Goal: Information Seeking & Learning: Learn about a topic

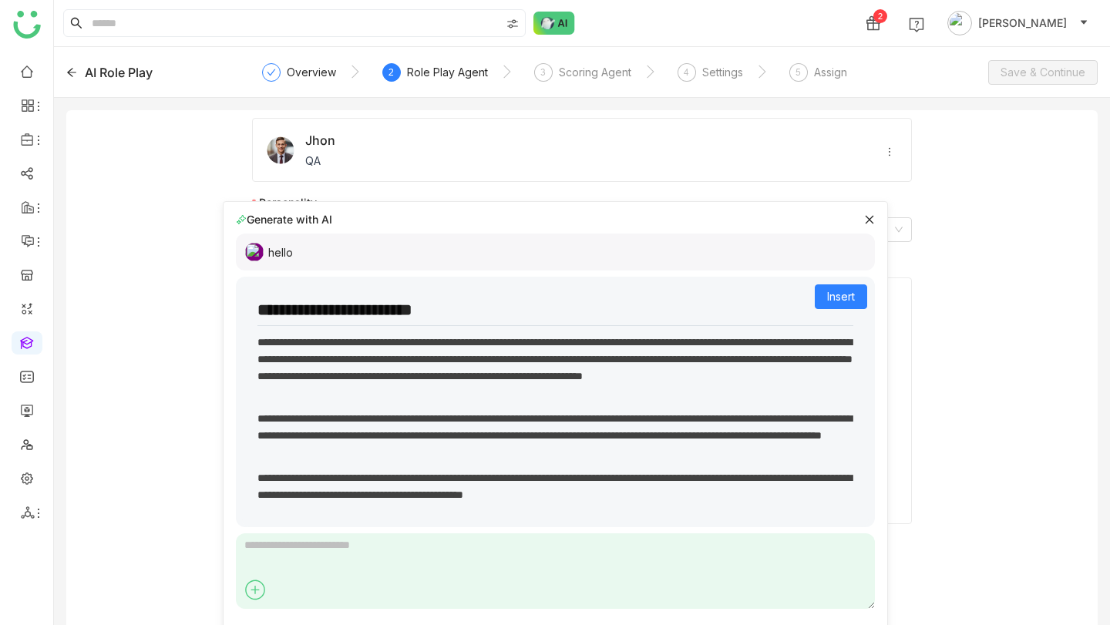
scroll to position [11, 0]
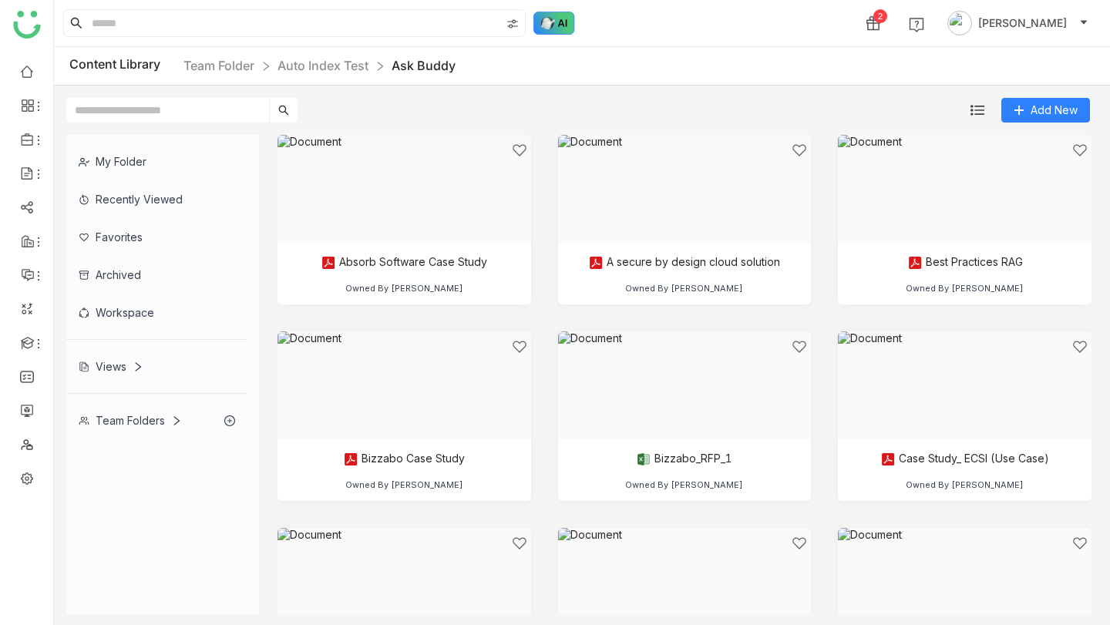
click at [552, 25] on img at bounding box center [555, 23] width 42 height 23
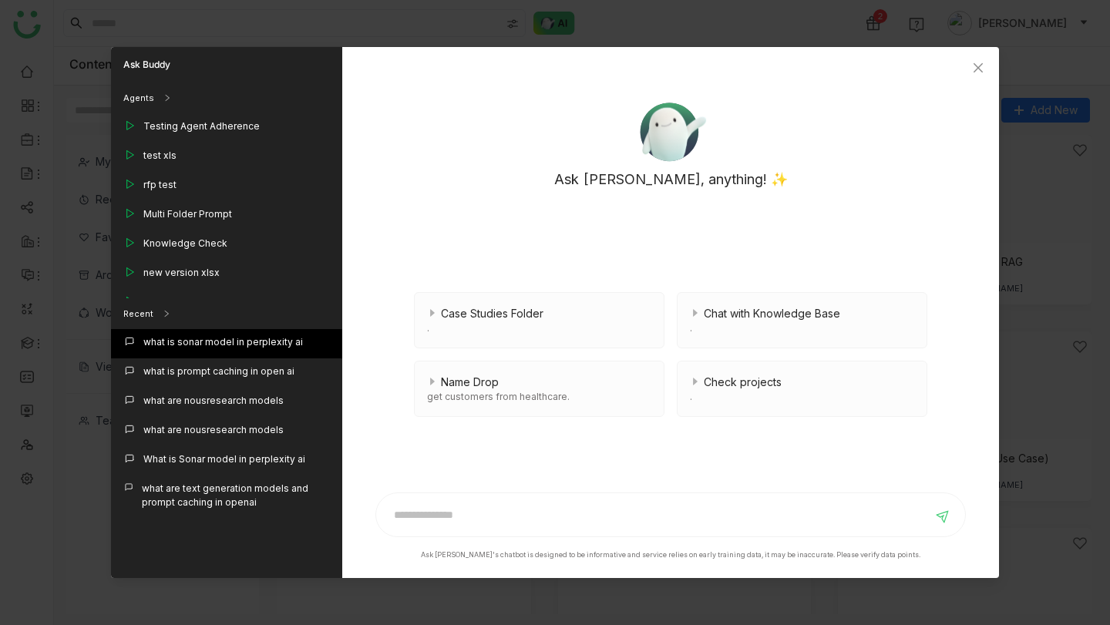
click at [242, 342] on div "what is sonar model in perplexity ai" at bounding box center [223, 342] width 160 height 14
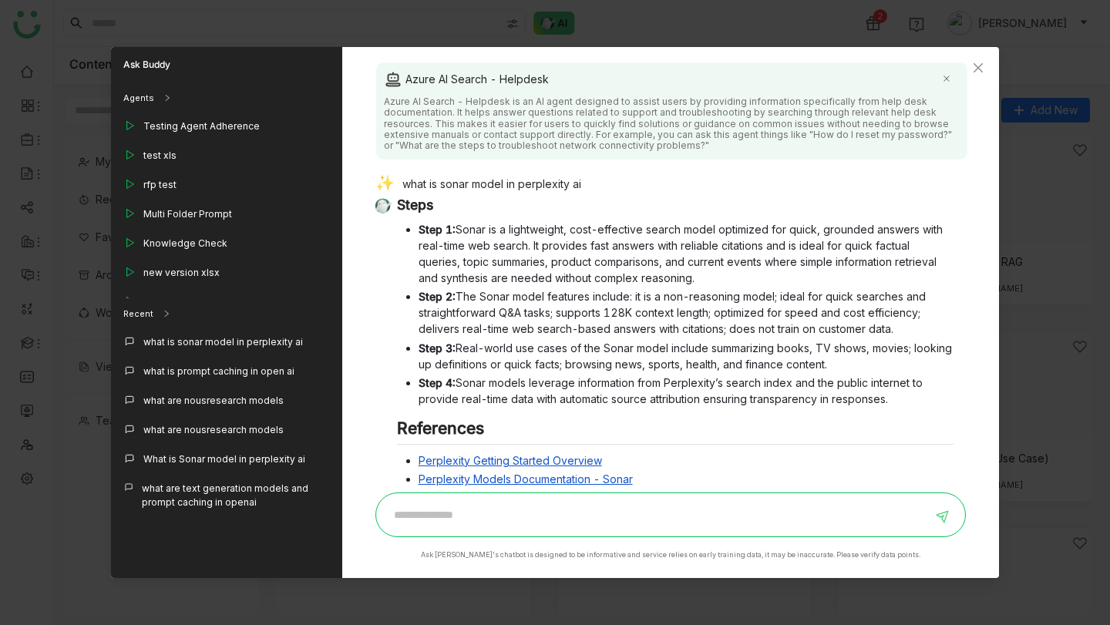
click at [492, 180] on div "what is sonar model in perplexity ai" at bounding box center [665, 186] width 579 height 22
copy div "what is sonar model in perplexity ai"
click at [541, 506] on input at bounding box center [659, 515] width 547 height 25
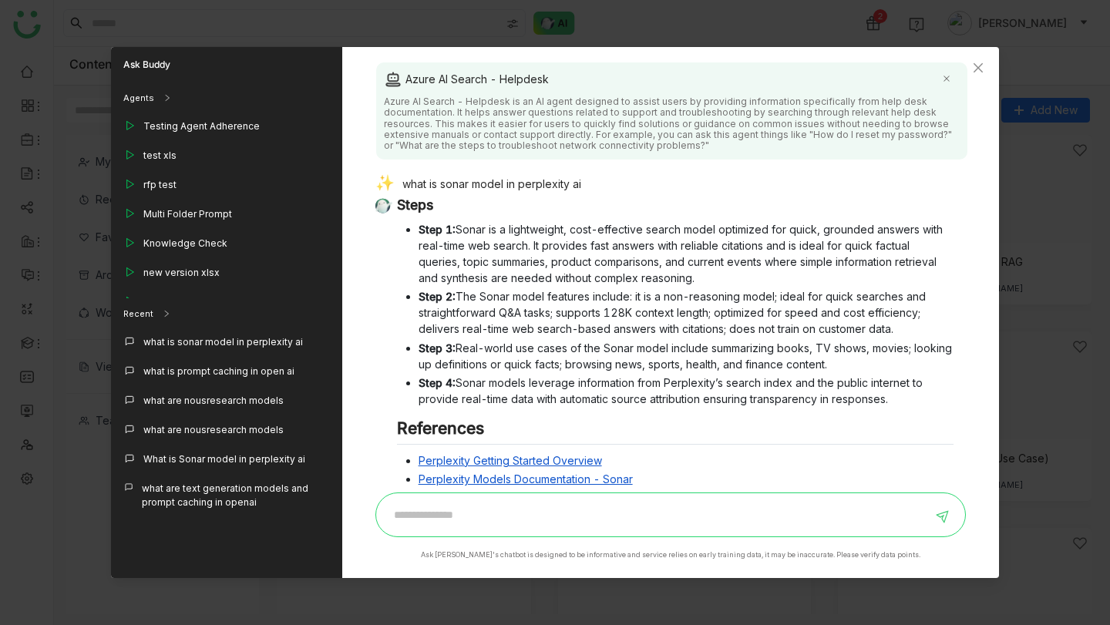
paste input "**********"
type input "**********"
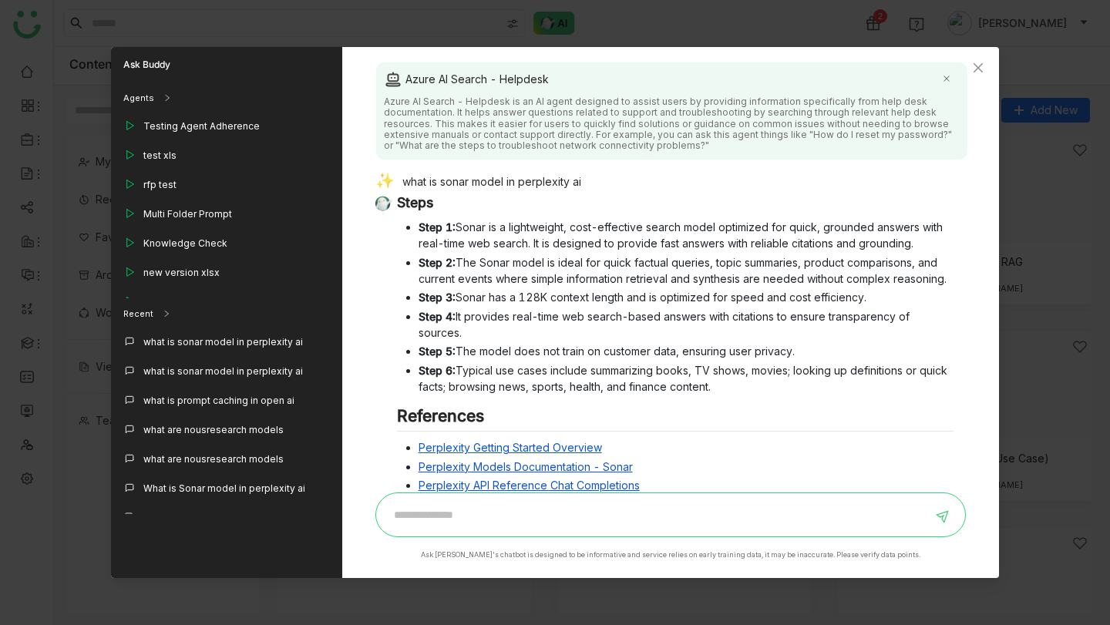
scroll to position [611, 0]
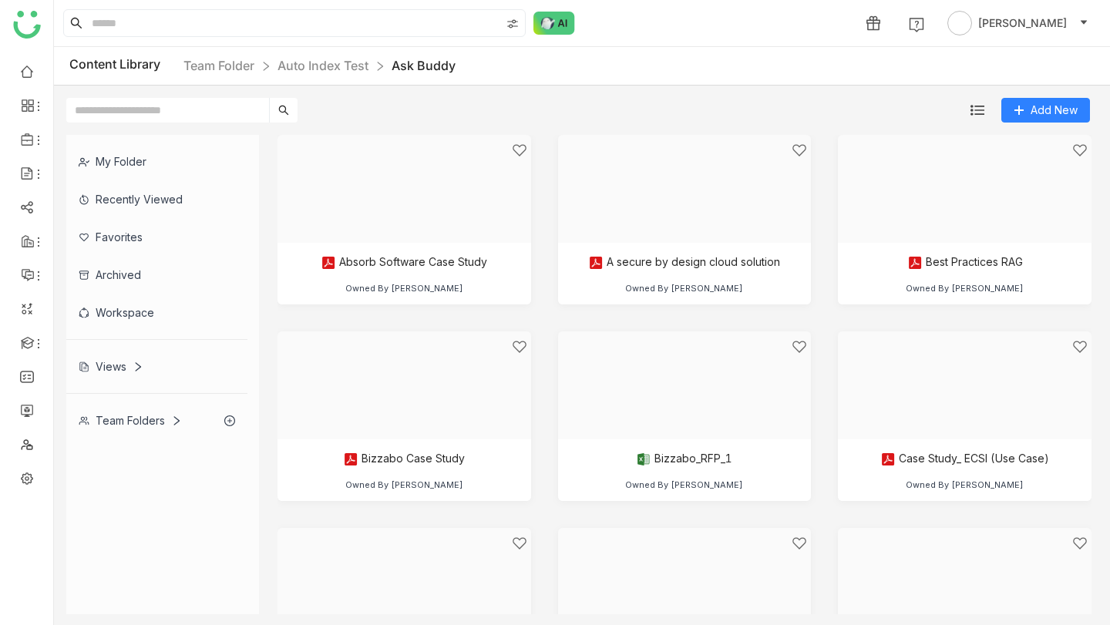
click at [550, 10] on div "[PERSON_NAME]" at bounding box center [582, 23] width 1056 height 46
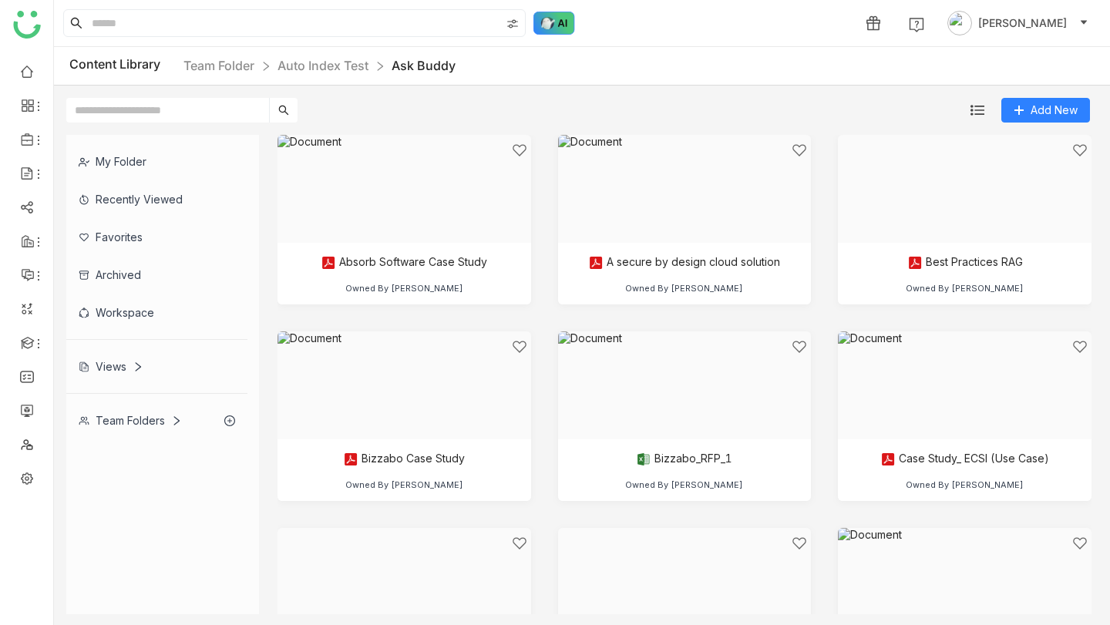
click at [549, 19] on img at bounding box center [555, 23] width 42 height 23
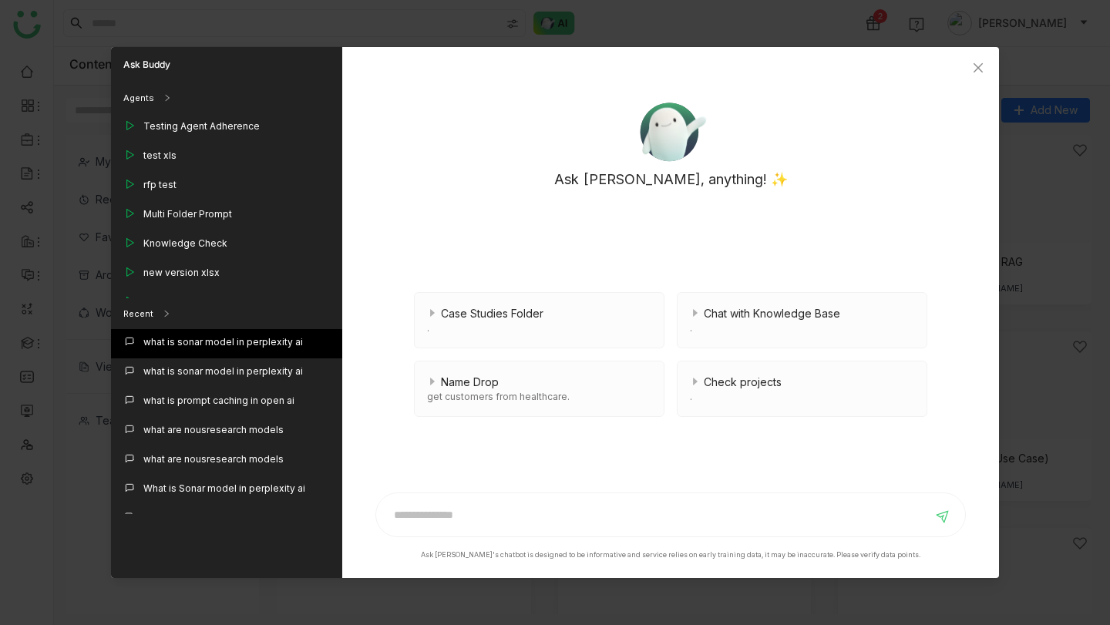
click at [253, 336] on div "what is sonar model in perplexity ai" at bounding box center [223, 342] width 160 height 14
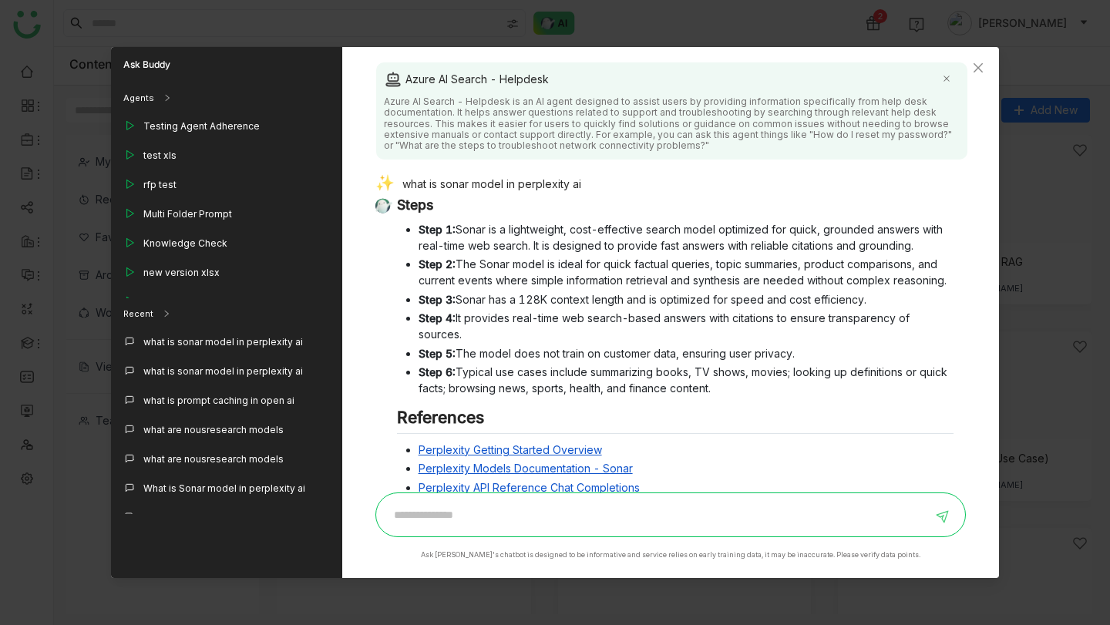
click at [471, 177] on div "what is sonar model in perplexity ai" at bounding box center [665, 186] width 579 height 22
copy div "what is sonar model in perplexity ai"
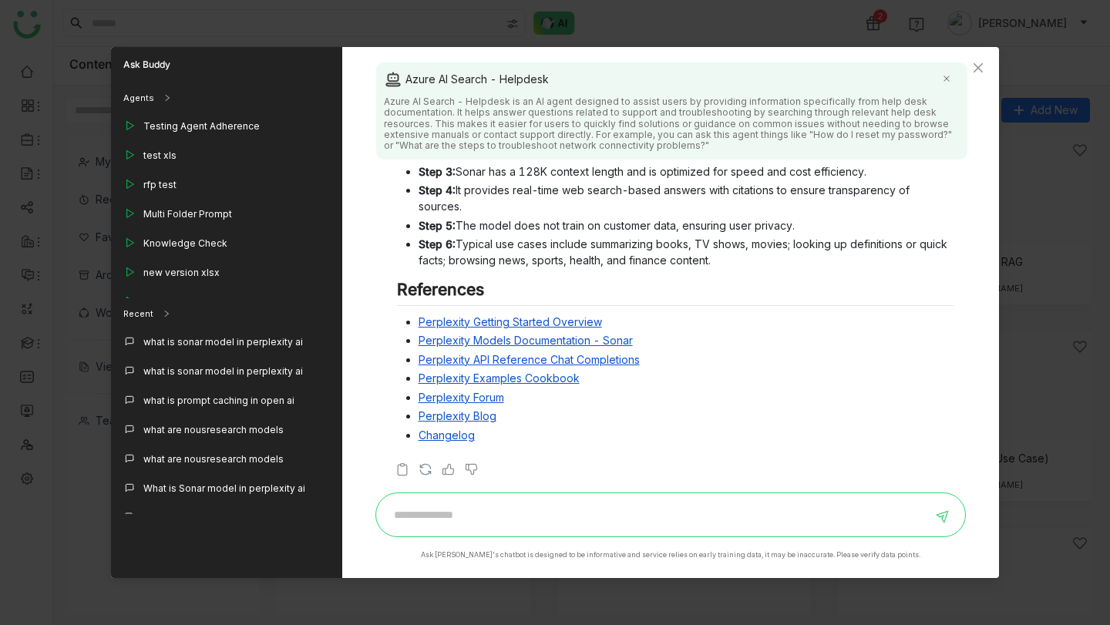
click at [548, 510] on input at bounding box center [659, 515] width 547 height 25
paste input "**********"
type input "**********"
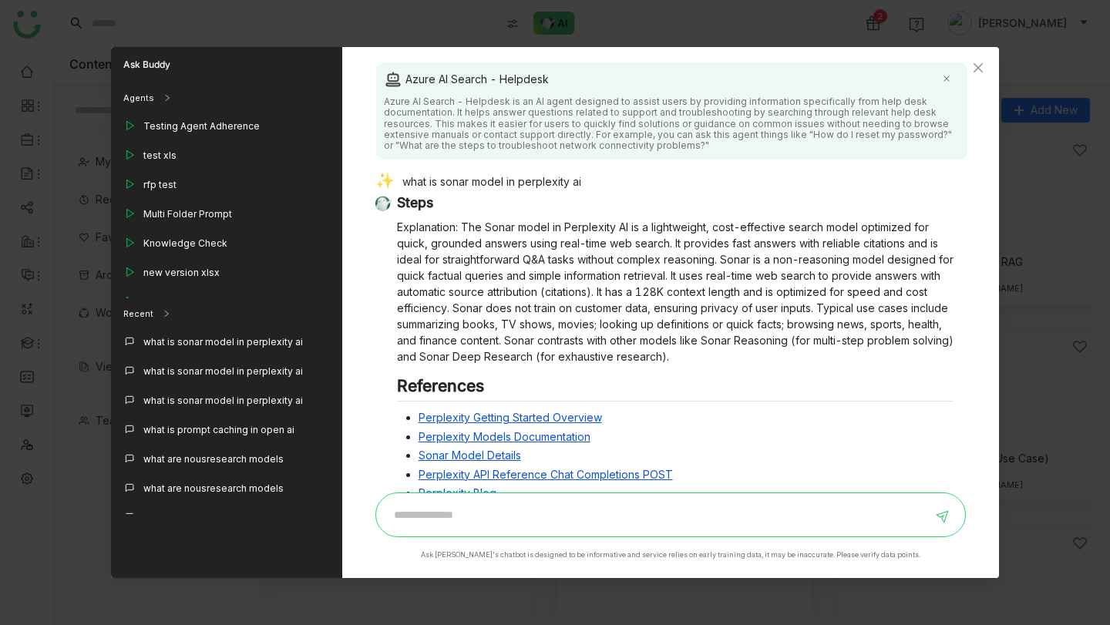
scroll to position [463, 0]
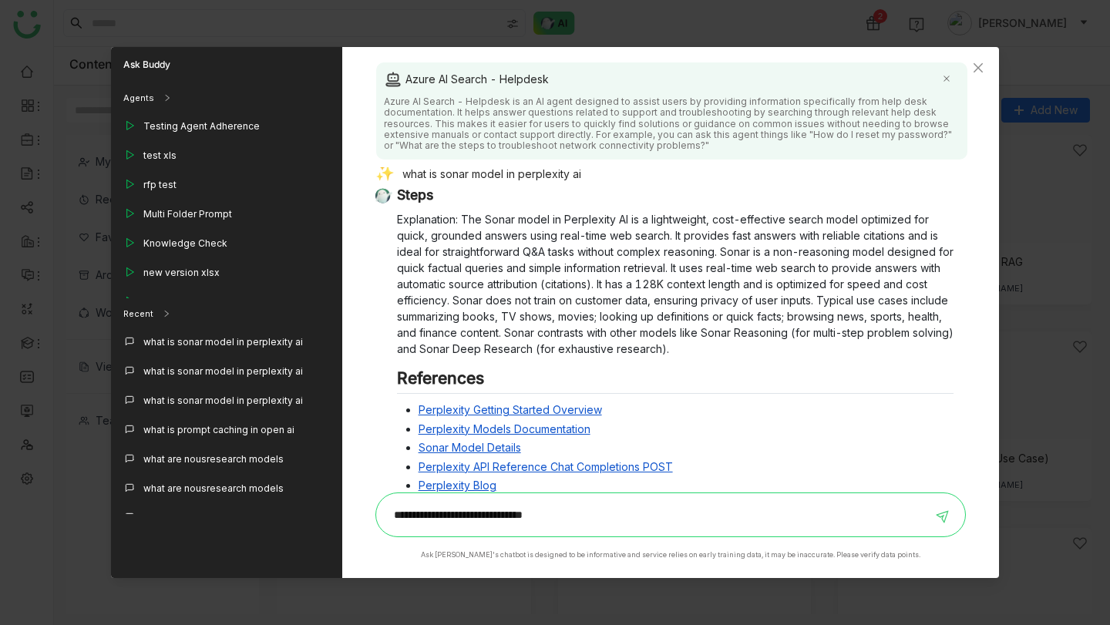
type input "**********"
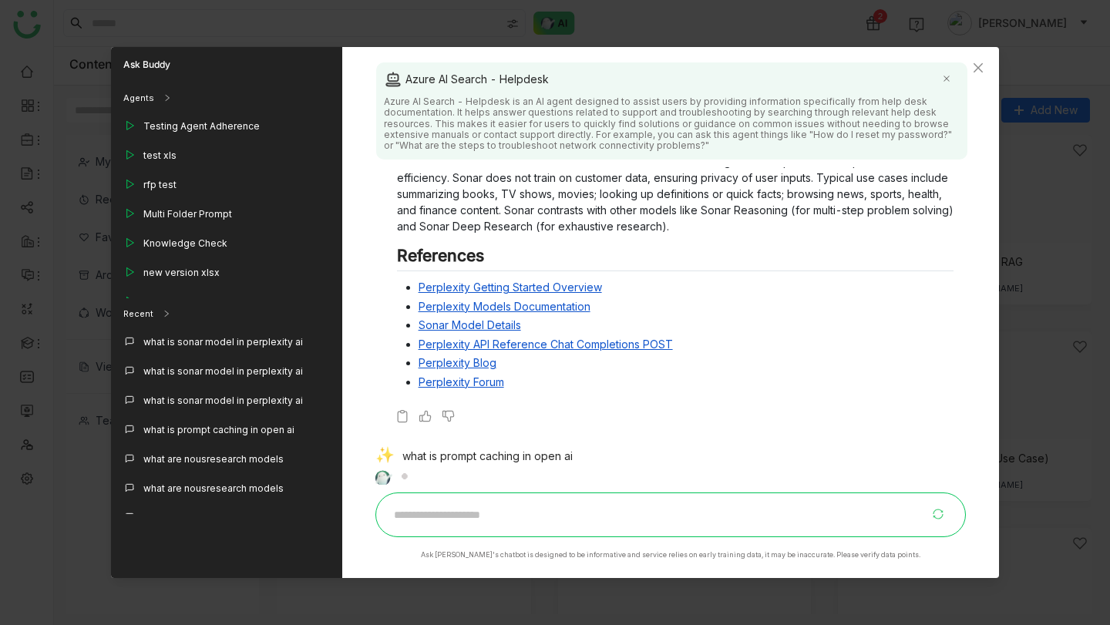
scroll to position [866, 0]
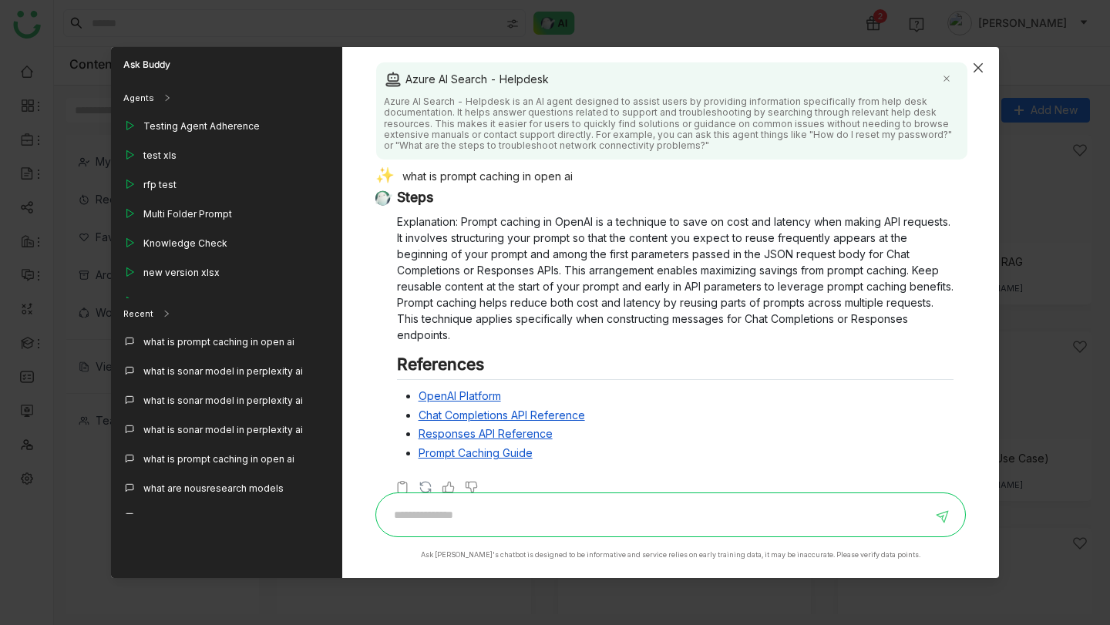
click at [976, 59] on span "Close" at bounding box center [979, 68] width 42 height 42
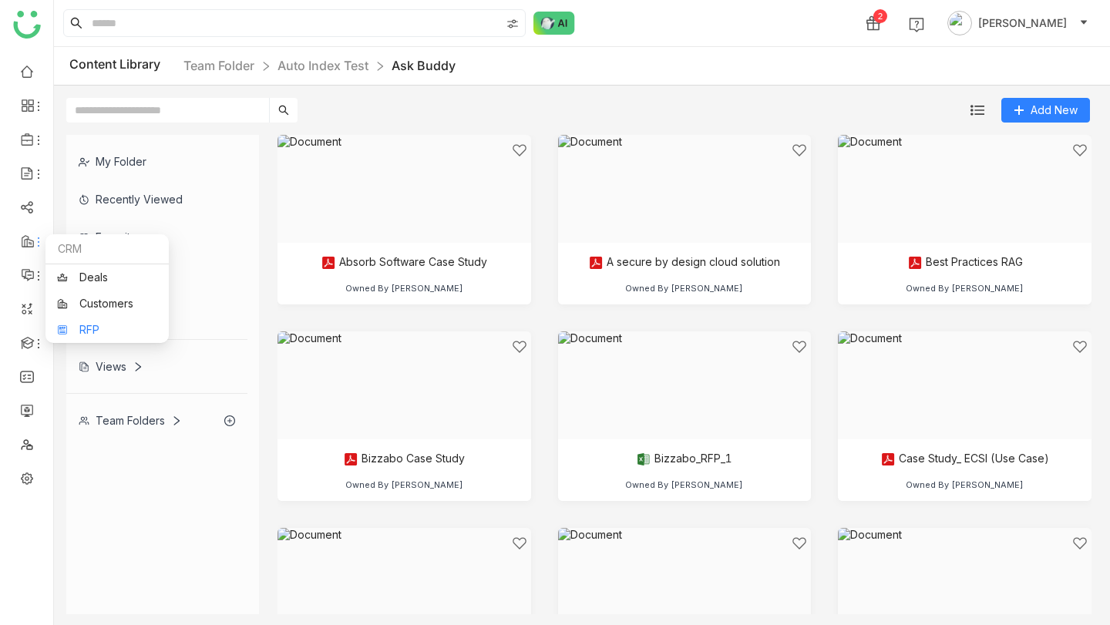
click at [83, 331] on link "RFP" at bounding box center [107, 330] width 100 height 11
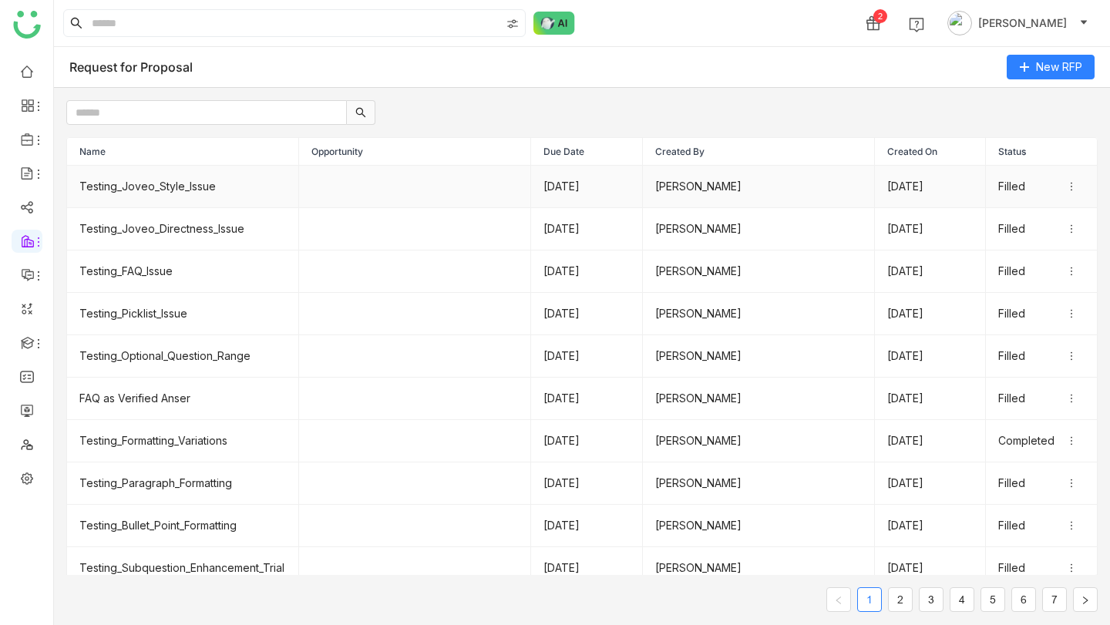
click at [147, 187] on td "Testing_Joveo_Style_Issue" at bounding box center [183, 187] width 232 height 42
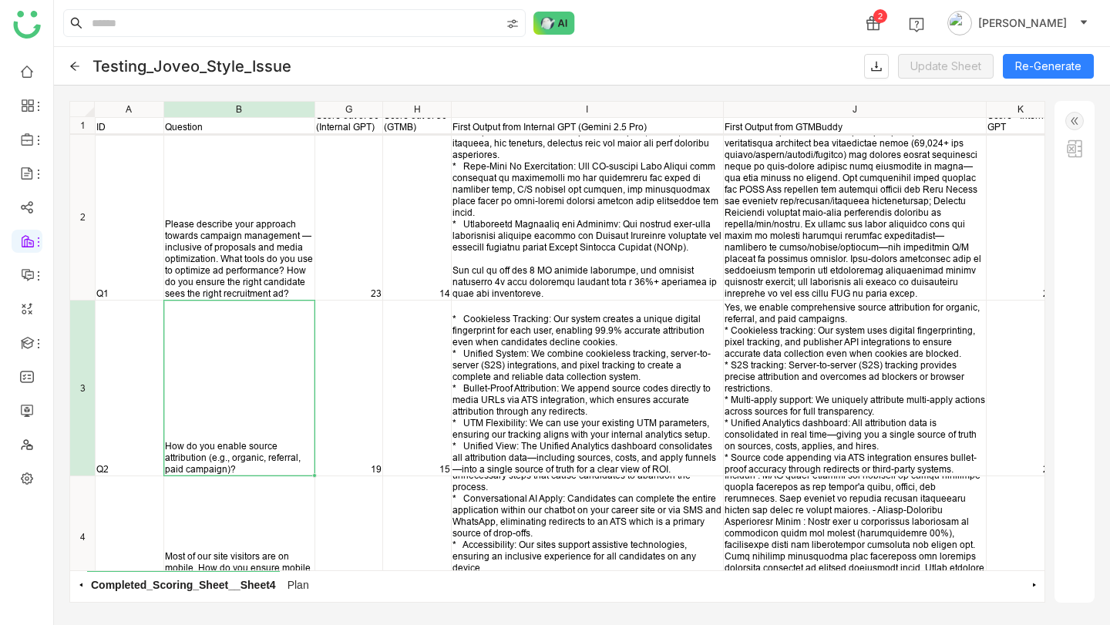
click at [70, 64] on icon at bounding box center [74, 66] width 11 height 11
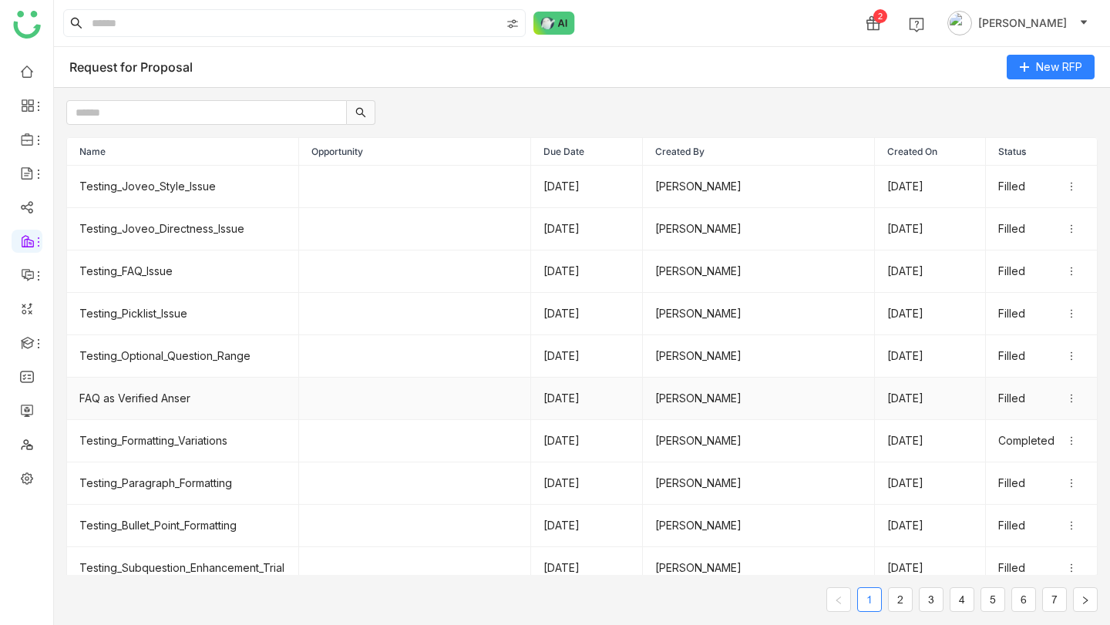
click at [142, 396] on td "FAQ as Verified Anser" at bounding box center [183, 399] width 232 height 42
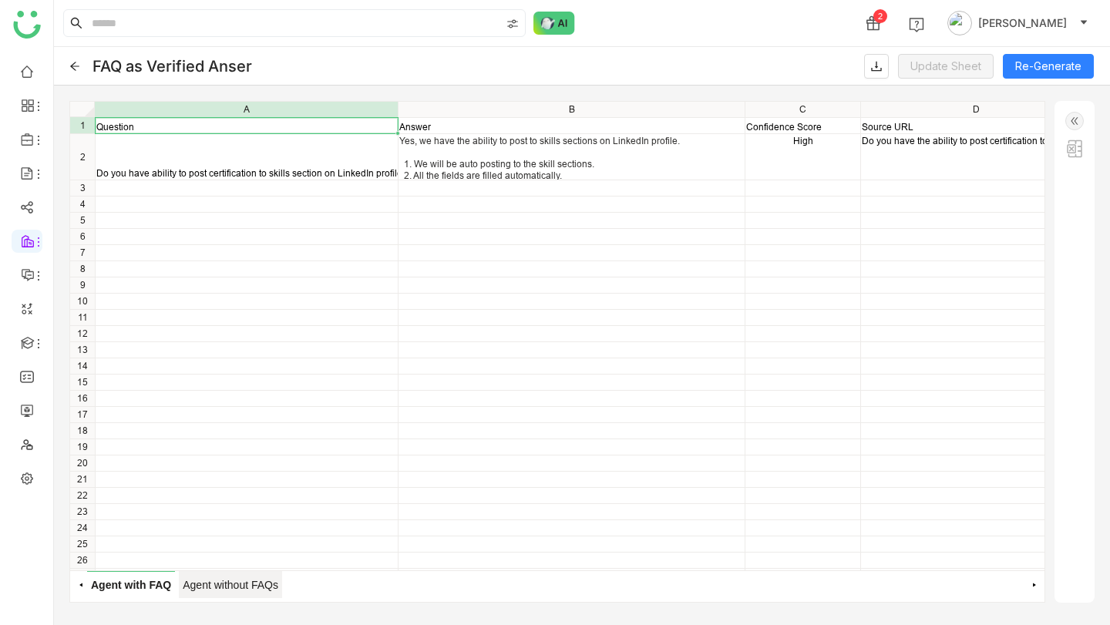
click at [209, 583] on span "Agent without FAQs" at bounding box center [230, 584] width 103 height 27
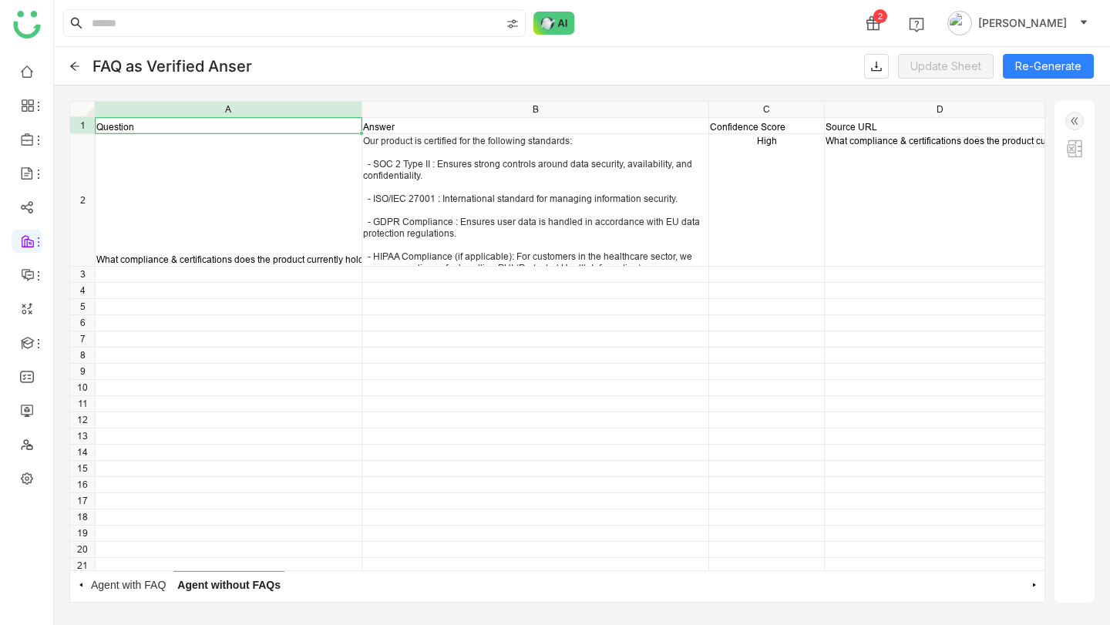
click at [72, 69] on icon at bounding box center [74, 66] width 11 height 11
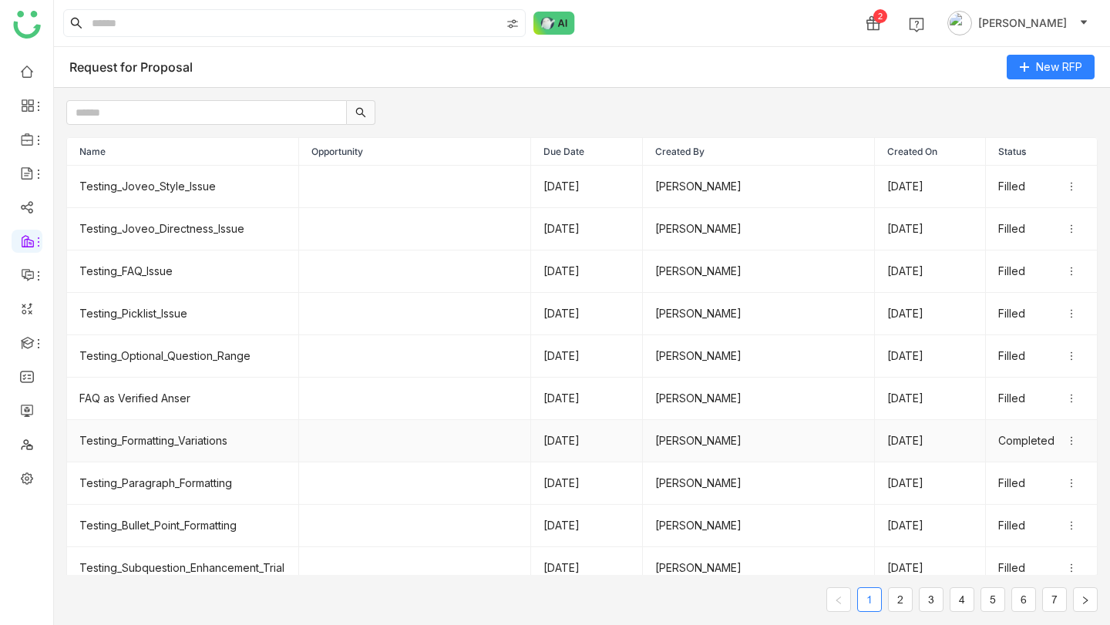
scroll to position [32, 0]
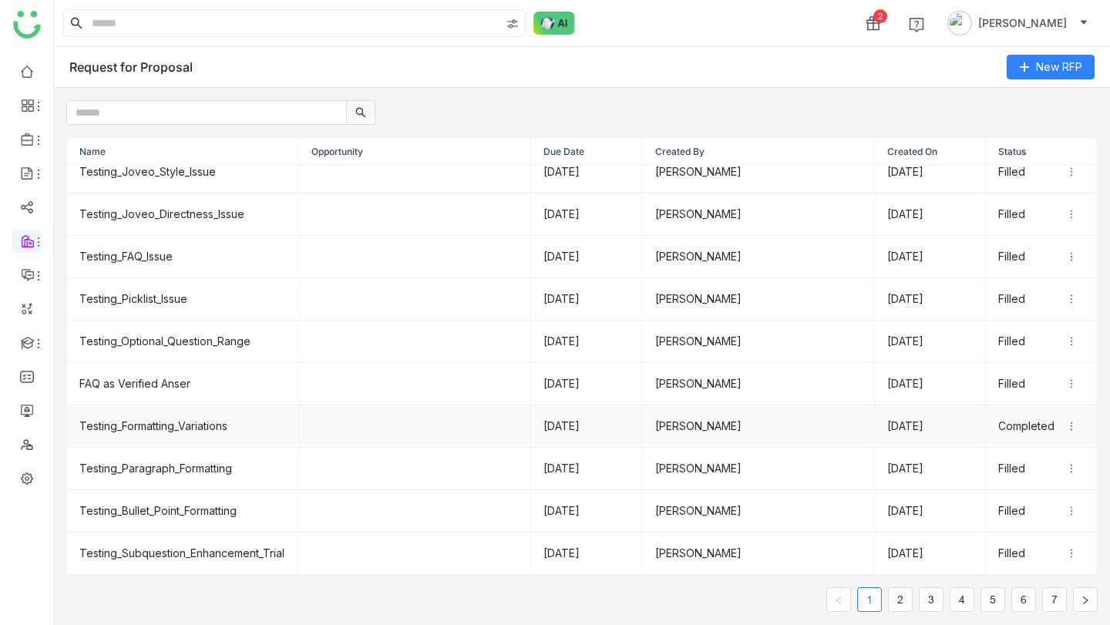
click at [195, 407] on td "Testing_Formatting_Variations" at bounding box center [183, 427] width 232 height 42
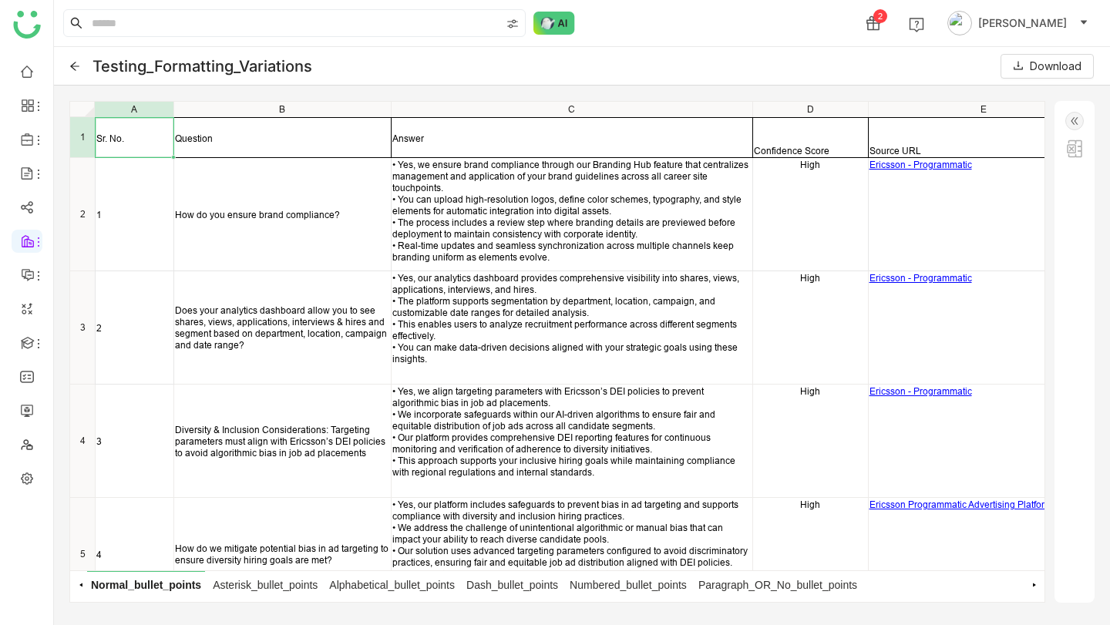
click at [364, 218] on div "How do you ensure brand compliance?" at bounding box center [283, 215] width 216 height 12
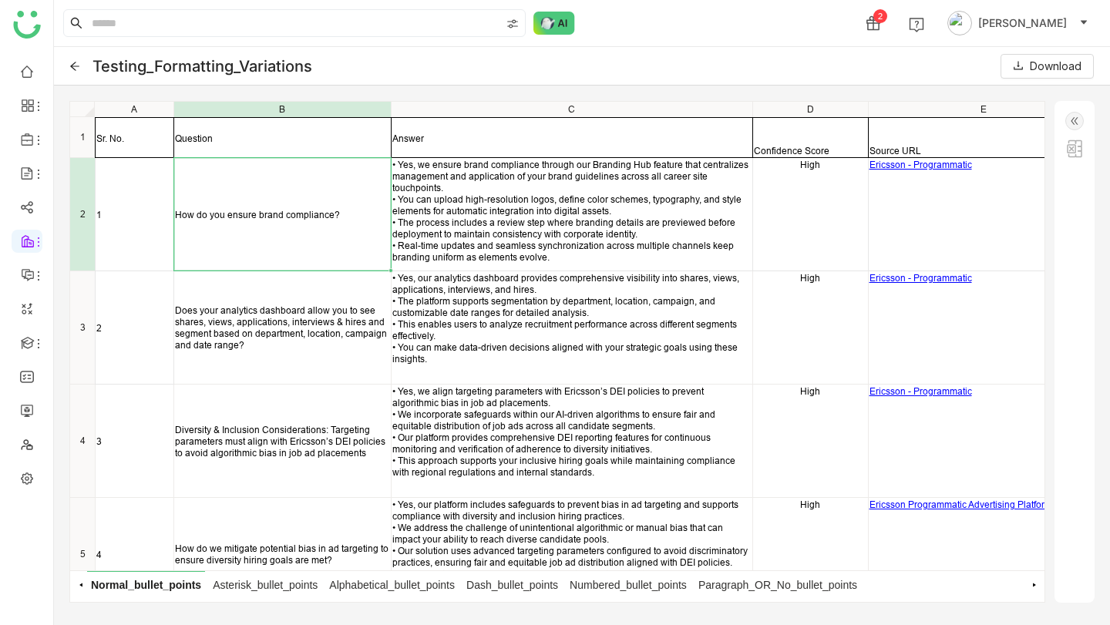
click at [357, 311] on div "Does your analytics dashboard allow you to see shares, views, applications, int…" at bounding box center [283, 328] width 216 height 46
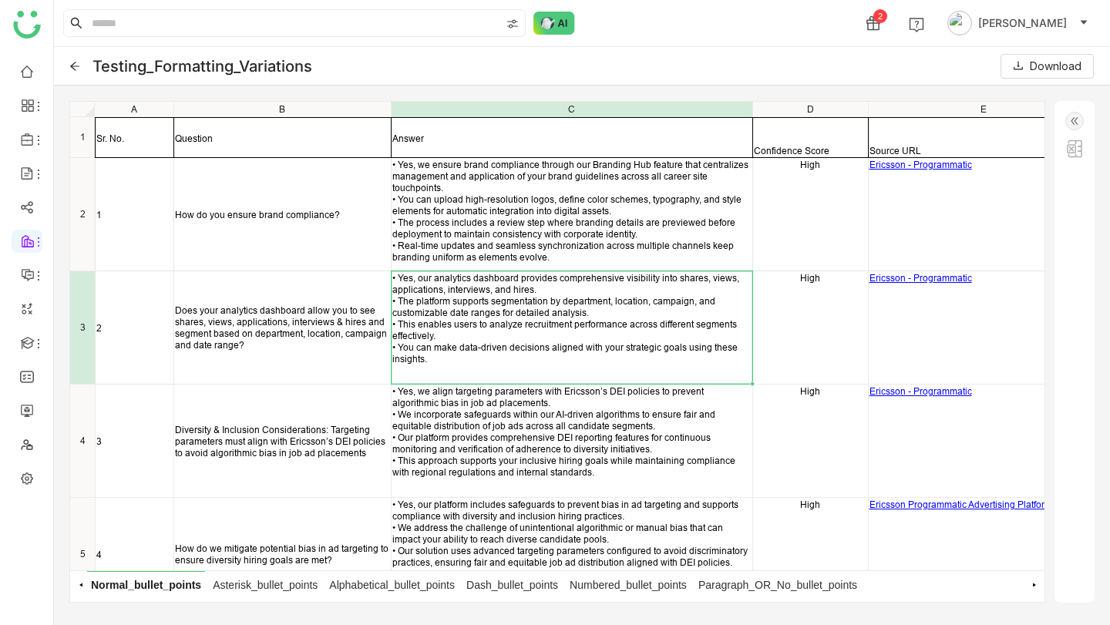
click at [450, 330] on div "• Yes, our analytics dashboard provides comprehensive visibility into shares, v…" at bounding box center [571, 318] width 359 height 93
click at [561, 25] on img at bounding box center [555, 23] width 42 height 23
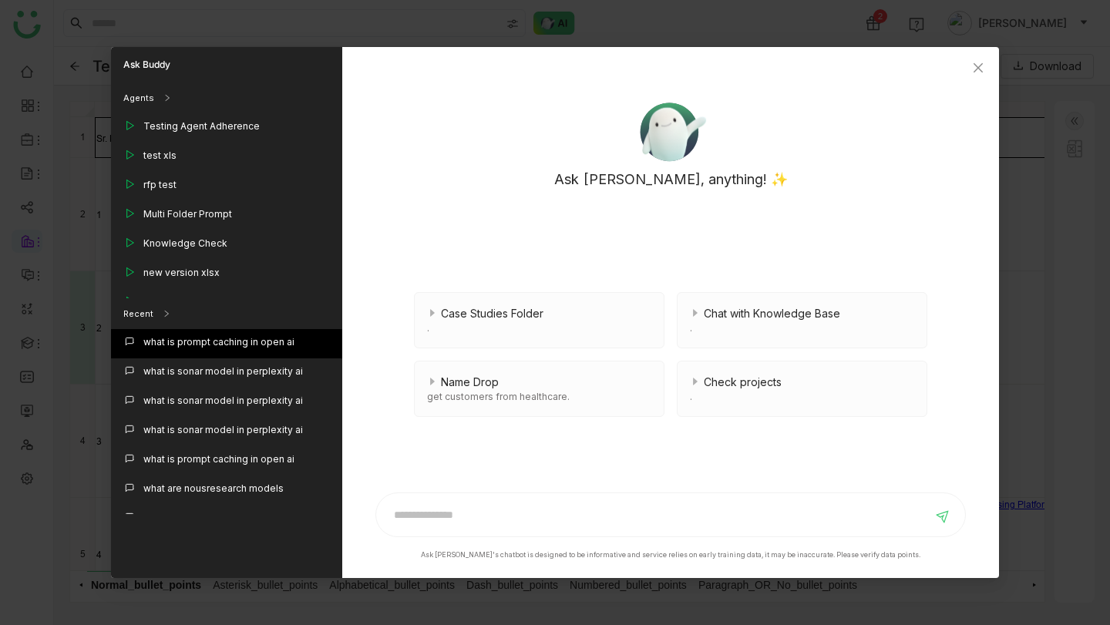
click at [255, 338] on div "what is prompt caching in open ai" at bounding box center [218, 342] width 151 height 14
